Goal: Information Seeking & Learning: Learn about a topic

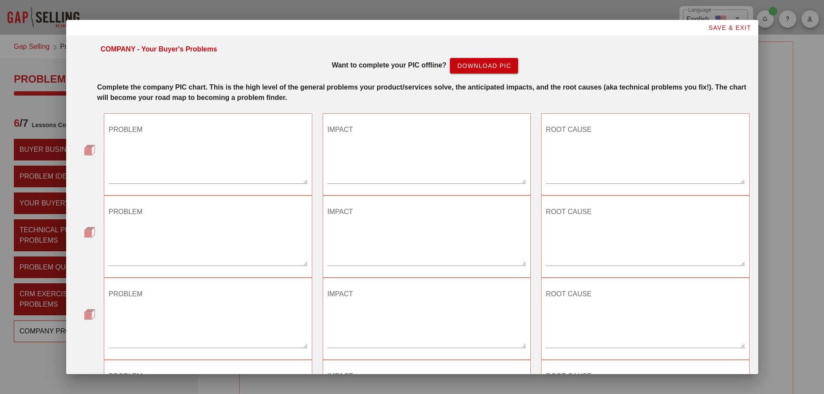
drag, startPoint x: 107, startPoint y: 159, endPoint x: 127, endPoint y: 159, distance: 19.9
click at [109, 159] on div "PROBLEM" at bounding box center [208, 154] width 208 height 82
click at [144, 167] on textarea "PROBLEM" at bounding box center [208, 153] width 198 height 61
click at [204, 149] on textarea "PROBLEM" at bounding box center [208, 153] width 198 height 61
type textarea "I"
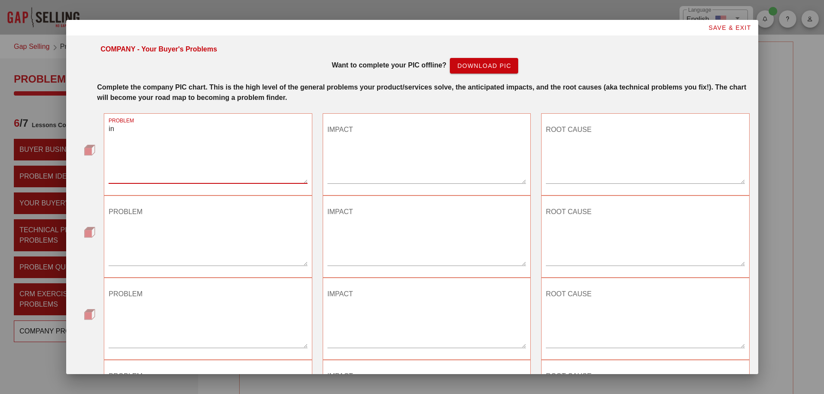
type textarea "i"
type textarea "In tank iron ferrous materials"
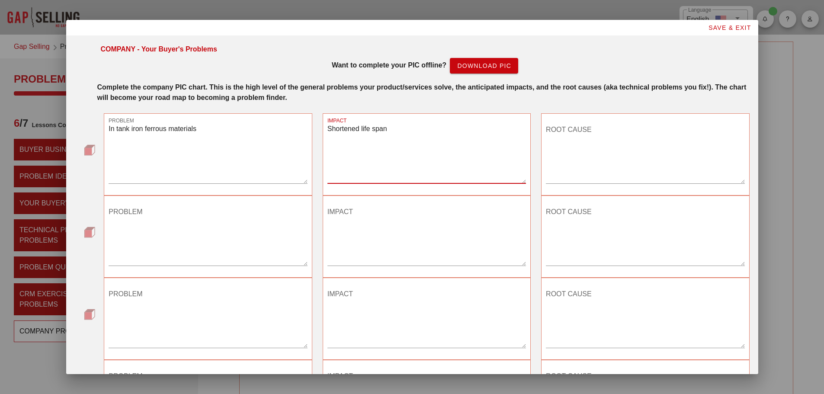
type textarea "Shortened life span"
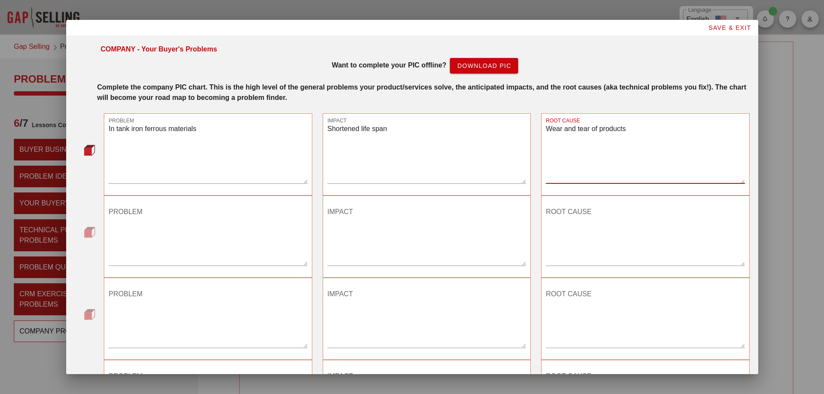
type textarea "Wear and tear of products"
type textarea "Long sample times"
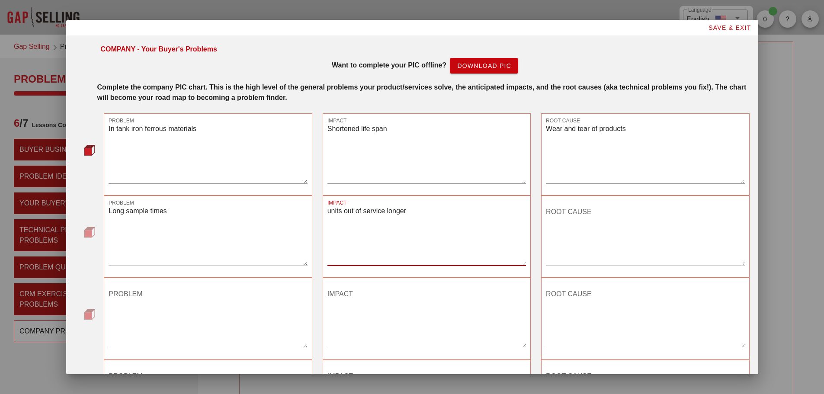
type textarea "units out of service longer"
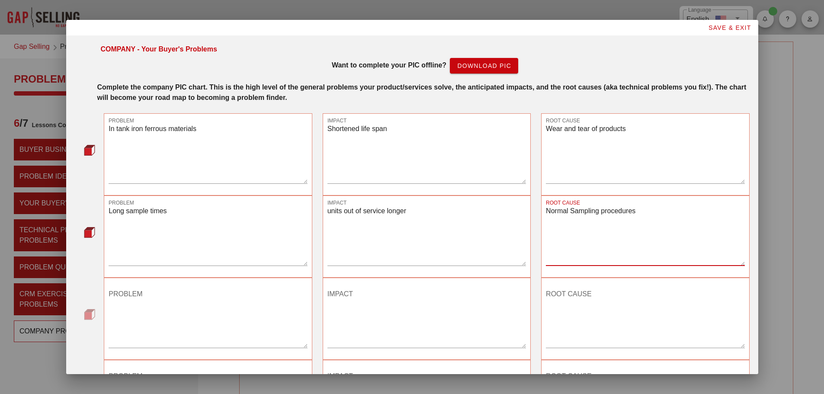
type textarea "Normal Sampling procedures"
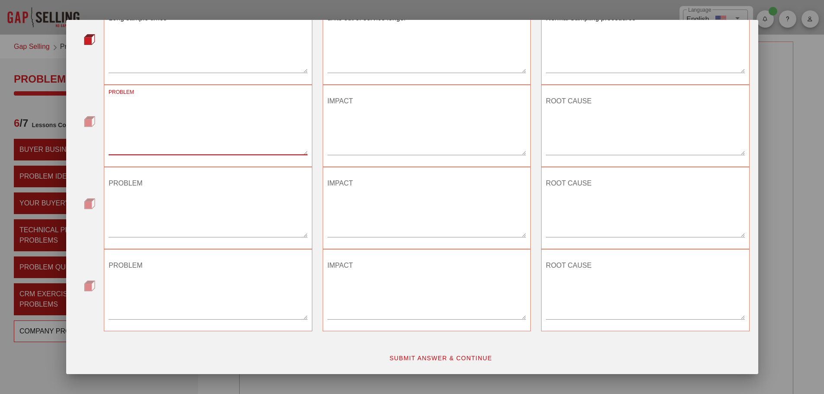
click at [432, 358] on span "SUBMIT ANSWER & CONTINUE" at bounding box center [440, 357] width 103 height 7
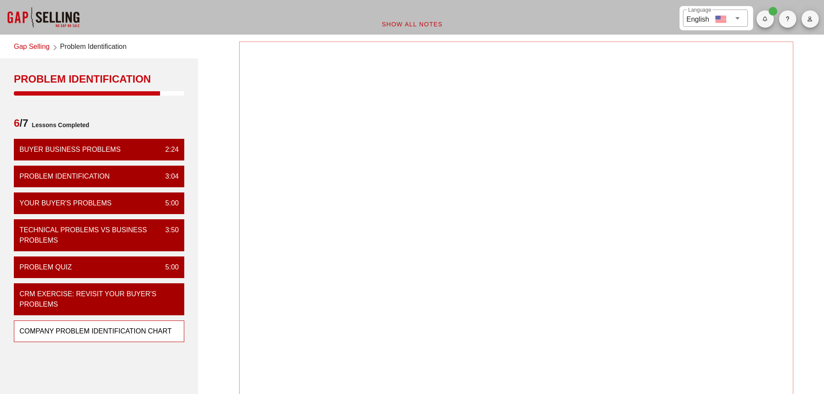
scroll to position [0, 0]
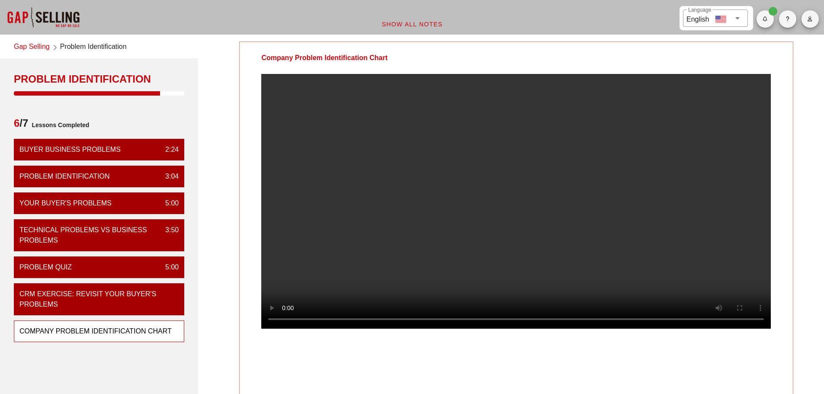
click at [475, 187] on video at bounding box center [515, 201] width 509 height 255
click at [469, 190] on video at bounding box center [515, 201] width 509 height 255
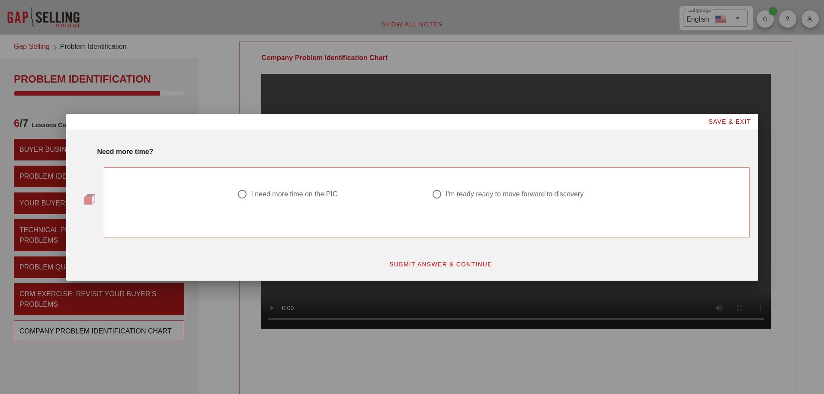
click at [434, 197] on div at bounding box center [436, 194] width 15 height 15
radio input "true"
click at [439, 268] on button "SUBMIT ANSWER & CONTINUE" at bounding box center [440, 264] width 117 height 16
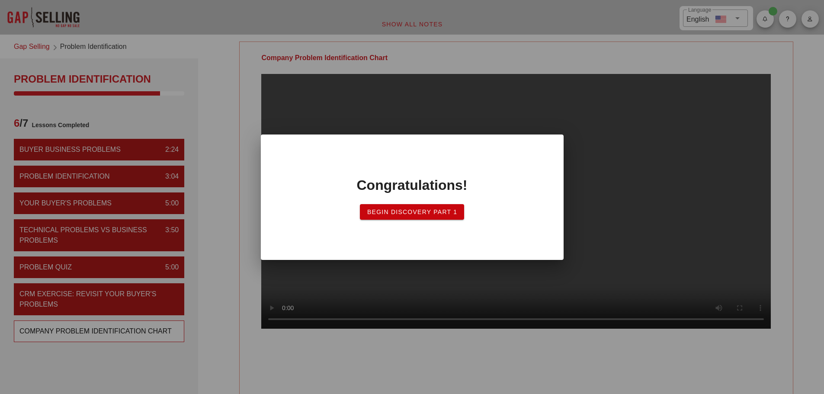
click at [430, 215] on button "Begin Discovery PART 1" at bounding box center [412, 212] width 105 height 16
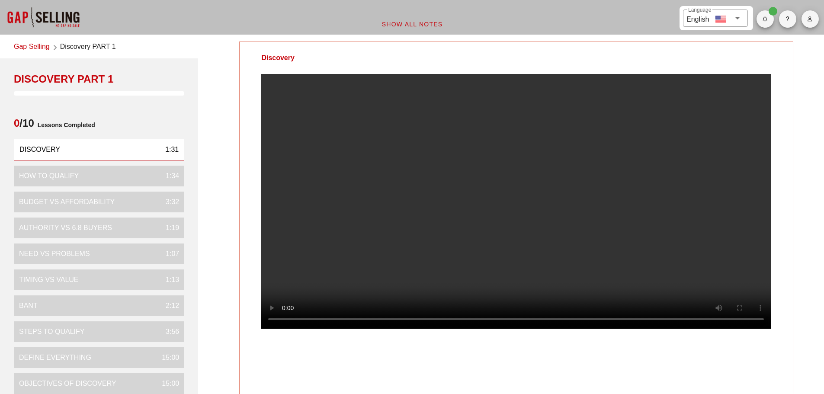
scroll to position [43, 0]
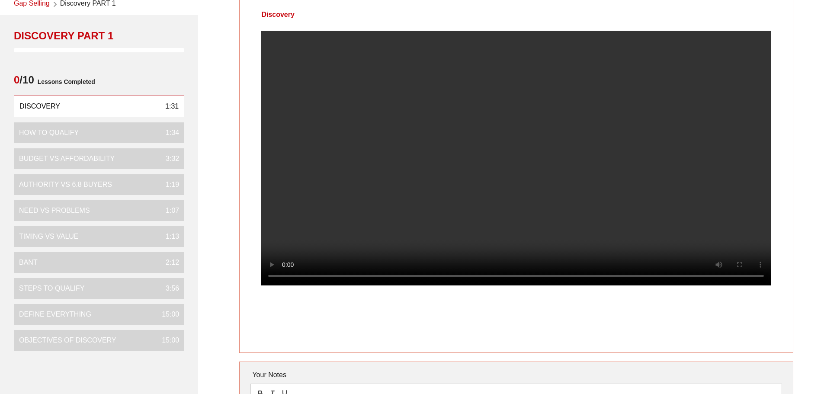
click at [521, 158] on video at bounding box center [515, 158] width 509 height 255
